Goal: Book appointment/travel/reservation

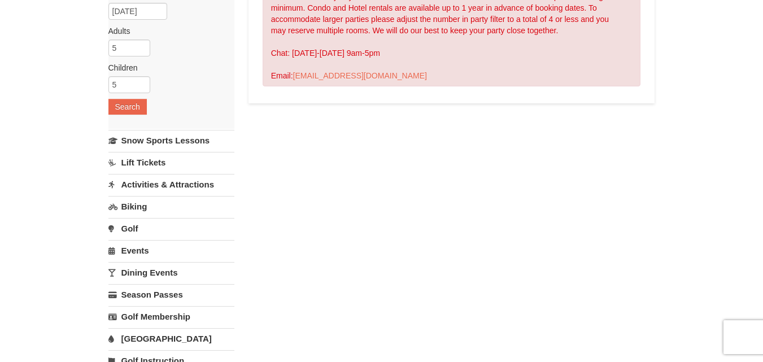
scroll to position [170, 0]
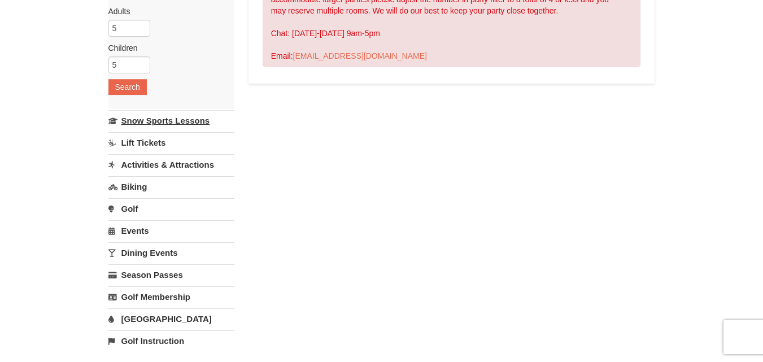
click at [187, 118] on link "Snow Sports Lessons" at bounding box center [172, 120] width 126 height 21
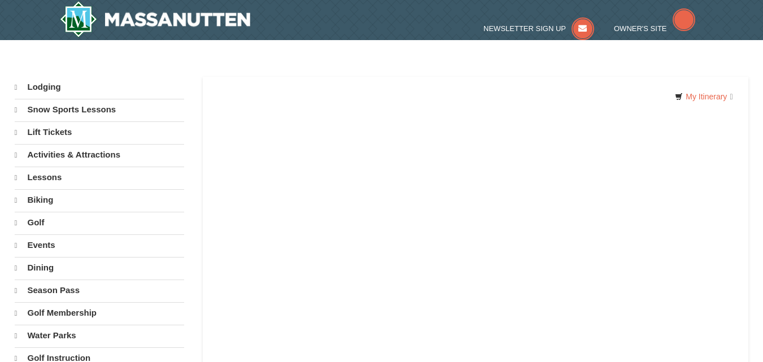
select select "10"
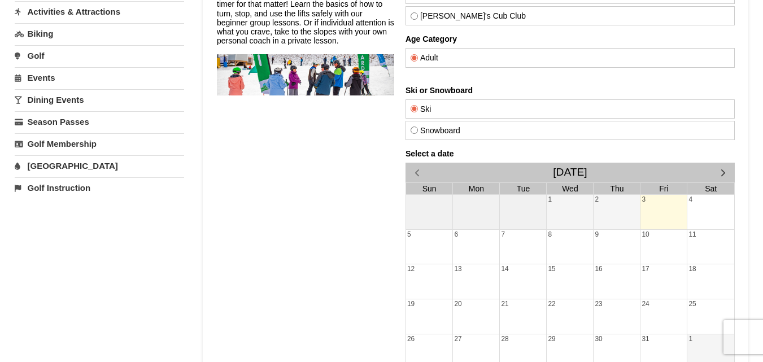
scroll to position [113, 0]
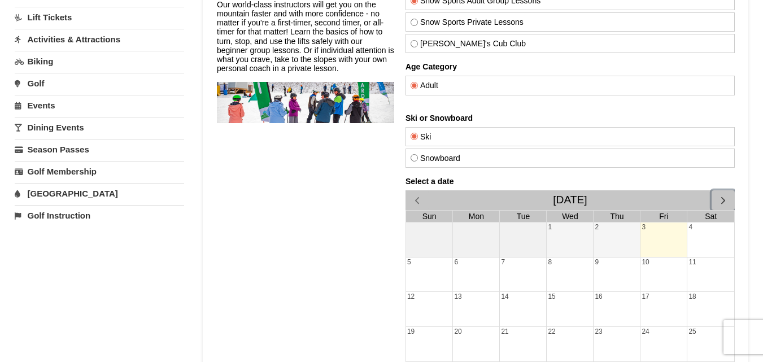
click at [723, 196] on span "button" at bounding box center [723, 200] width 12 height 12
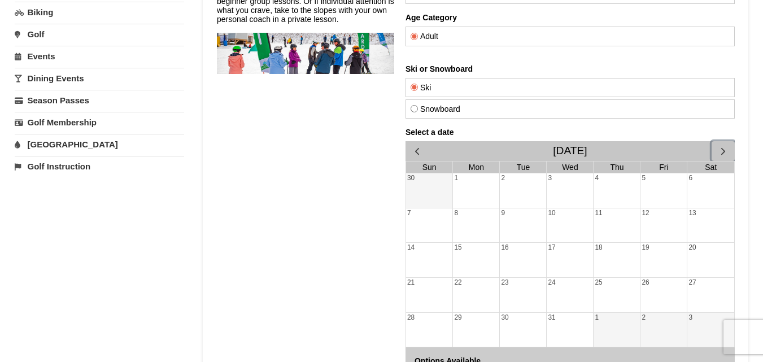
scroll to position [226, 0]
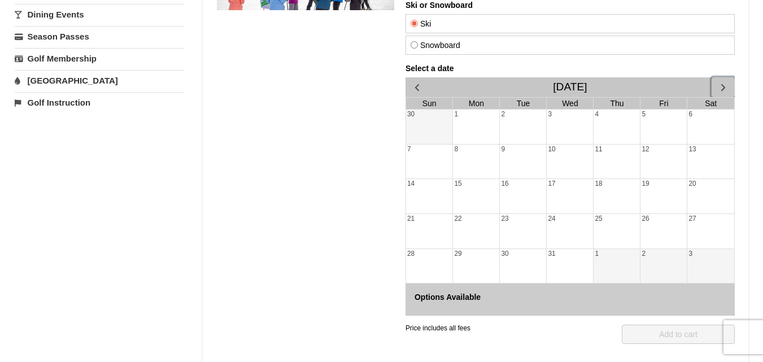
click at [468, 265] on div "29" at bounding box center [476, 266] width 46 height 34
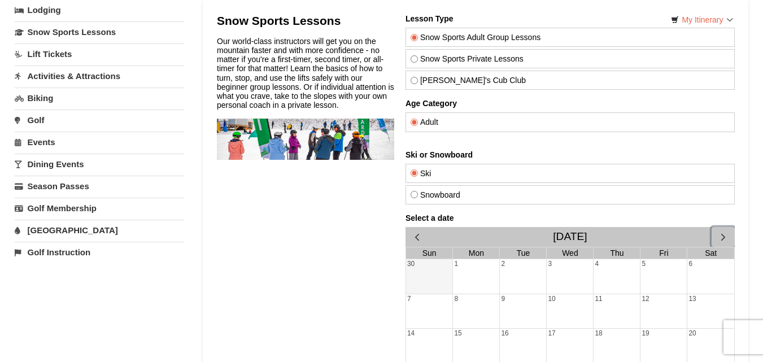
scroll to position [57, 0]
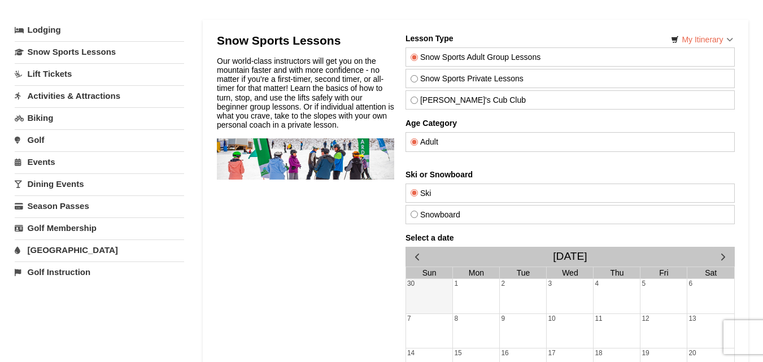
click at [414, 101] on input "Theo's Cub Club" at bounding box center [413, 100] width 7 height 7
radio input "true"
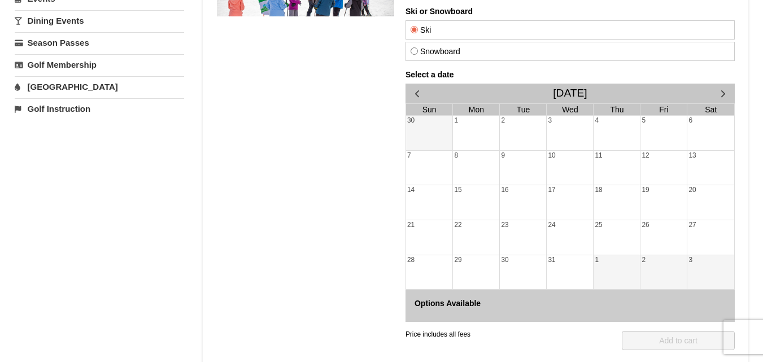
scroll to position [226, 0]
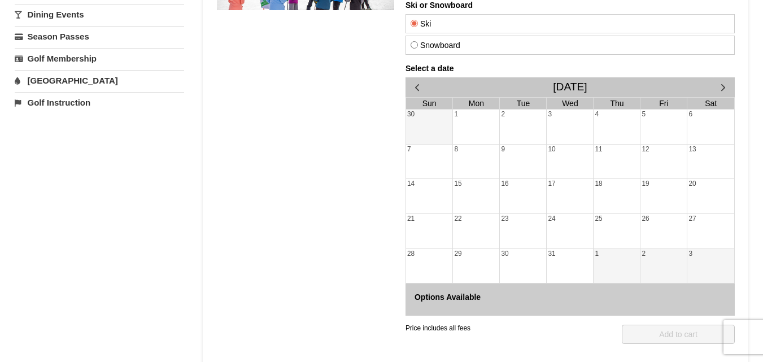
click at [712, 228] on div "27" at bounding box center [710, 231] width 47 height 34
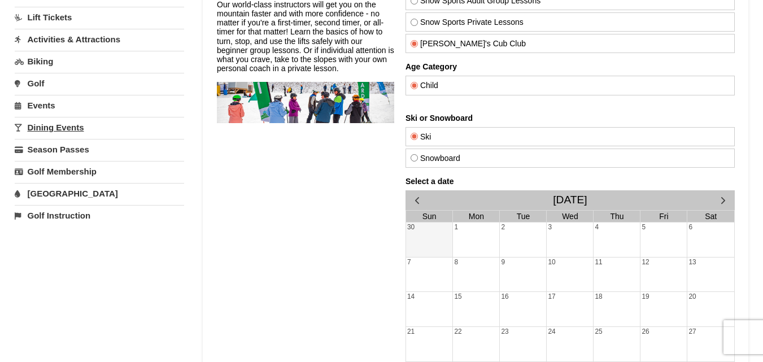
scroll to position [57, 0]
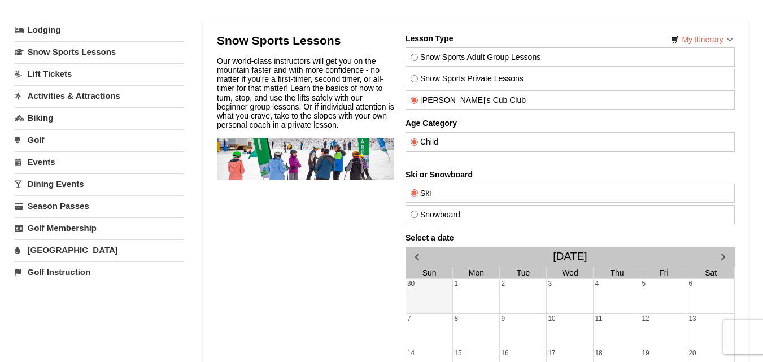
click at [48, 71] on link "Lift Tickets" at bounding box center [100, 73] width 170 height 21
